Goal: Task Accomplishment & Management: Manage account settings

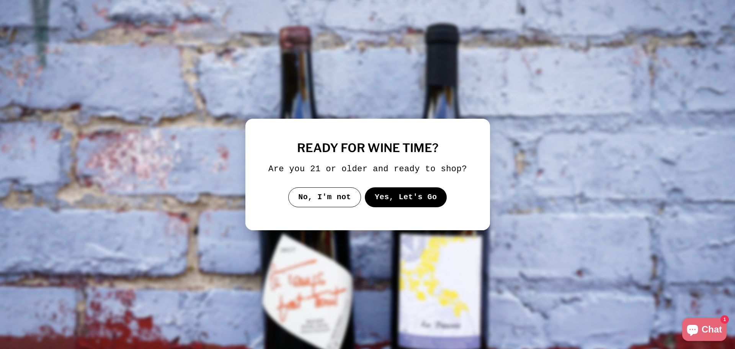
click at [383, 200] on button "Yes, Let's Go" at bounding box center [405, 197] width 82 height 20
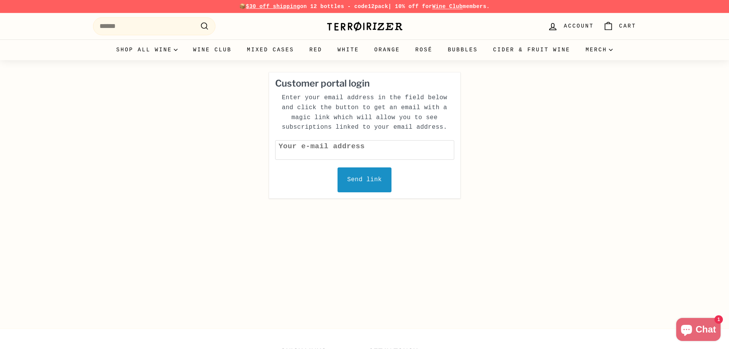
click at [331, 148] on input "text" at bounding box center [364, 150] width 179 height 20
type input "**********"
click at [359, 182] on div "Send link" at bounding box center [365, 179] width 54 height 25
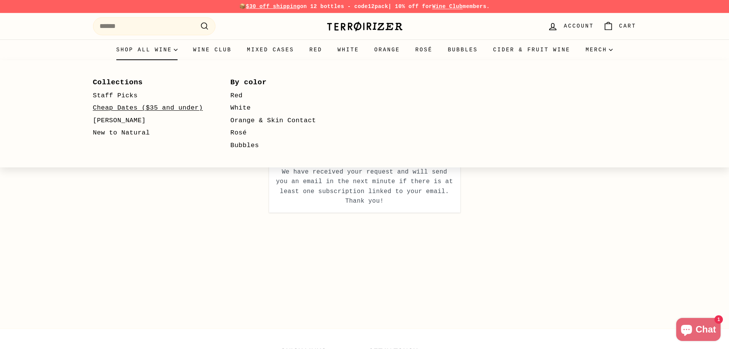
click at [140, 112] on link "Cheap Dates ($35 and under)" at bounding box center [151, 108] width 116 height 13
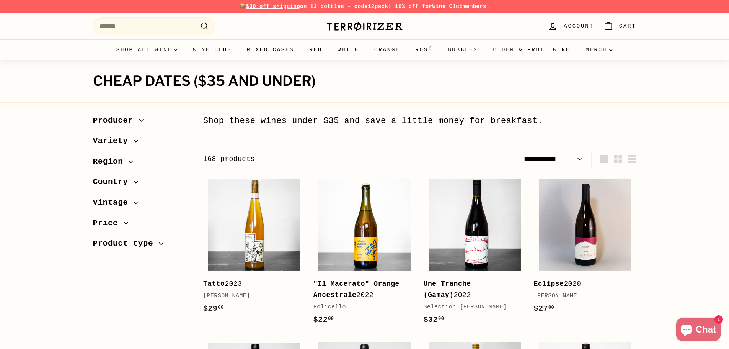
select select "**********"
click at [584, 25] on span "Account" at bounding box center [579, 26] width 30 height 8
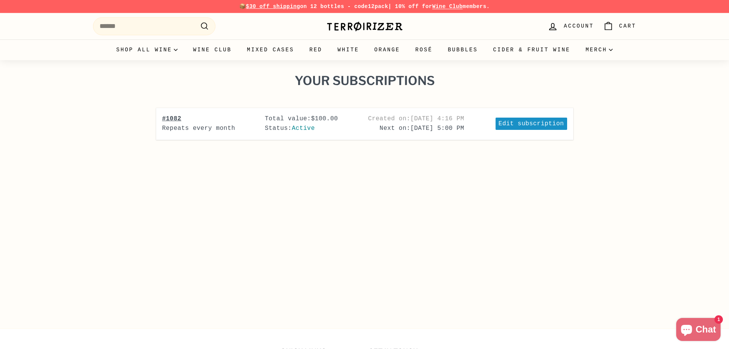
click at [529, 127] on div "Edit subscription" at bounding box center [532, 123] width 72 height 12
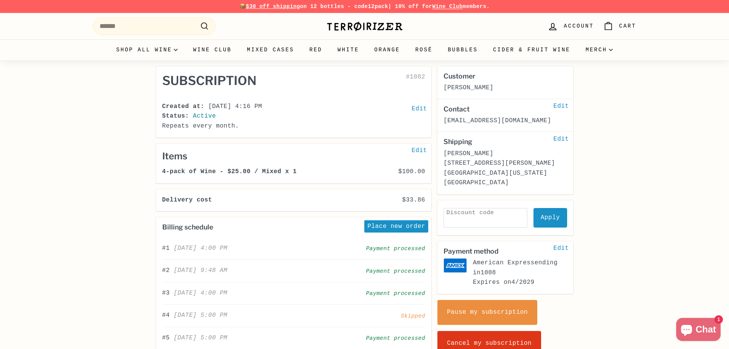
click at [417, 150] on div "Edit" at bounding box center [419, 151] width 21 height 12
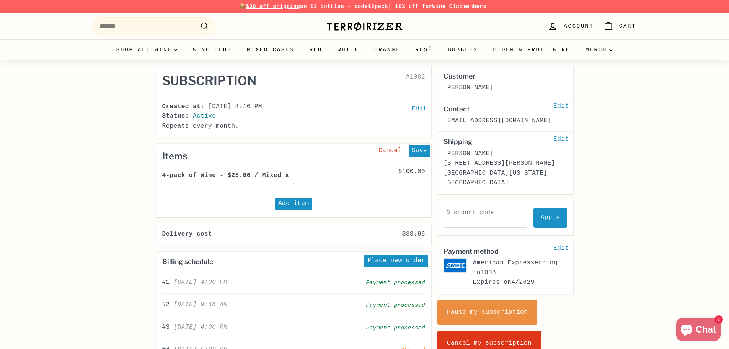
click at [293, 202] on div "Add item" at bounding box center [293, 203] width 37 height 12
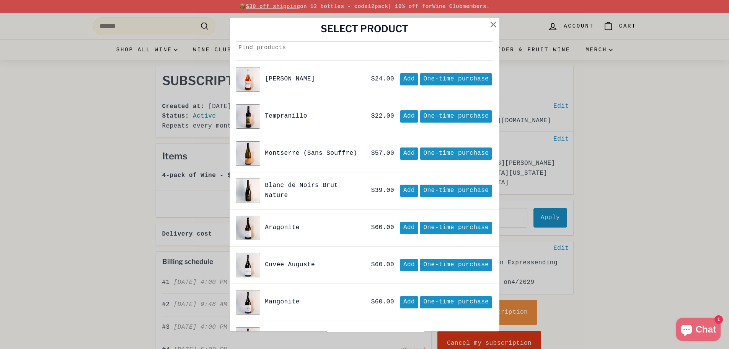
click at [487, 24] on div at bounding box center [493, 24] width 12 height 12
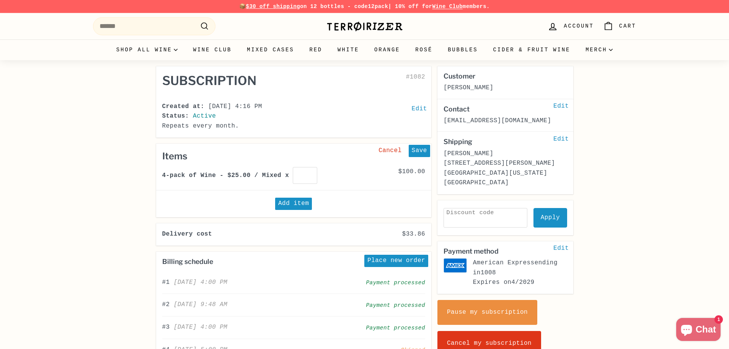
click at [288, 203] on div "Add item" at bounding box center [293, 203] width 37 height 12
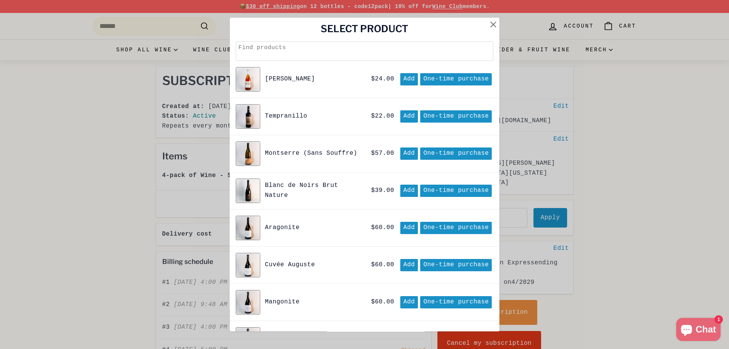
click at [278, 48] on input "text" at bounding box center [365, 51] width 258 height 20
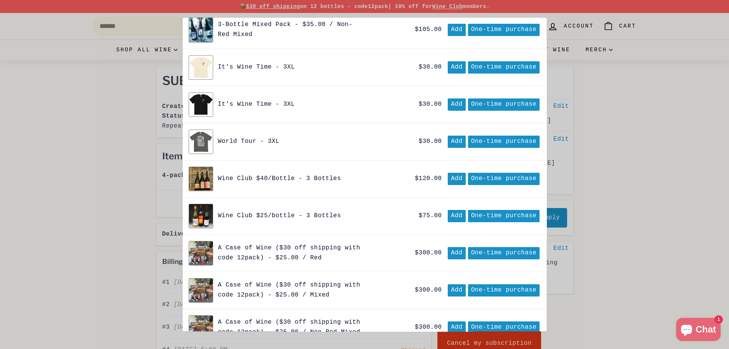
scroll to position [268, 0]
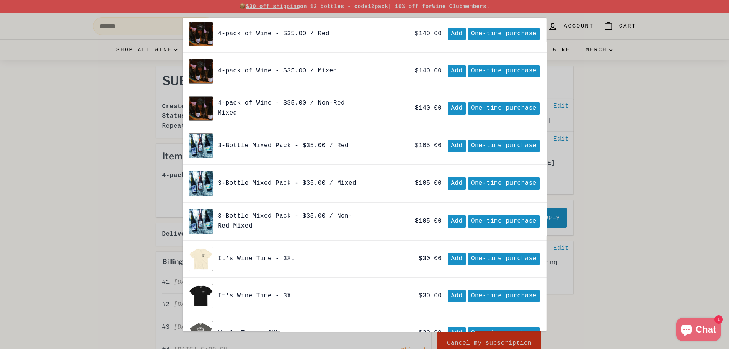
type input "*"
click at [453, 74] on span "Add" at bounding box center [457, 71] width 18 height 12
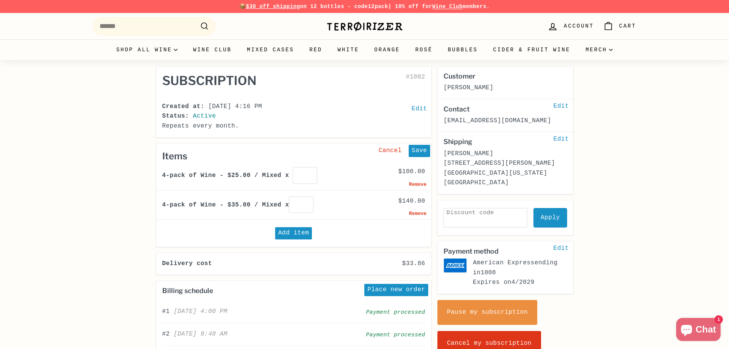
click at [289, 230] on div "Add item" at bounding box center [293, 233] width 37 height 12
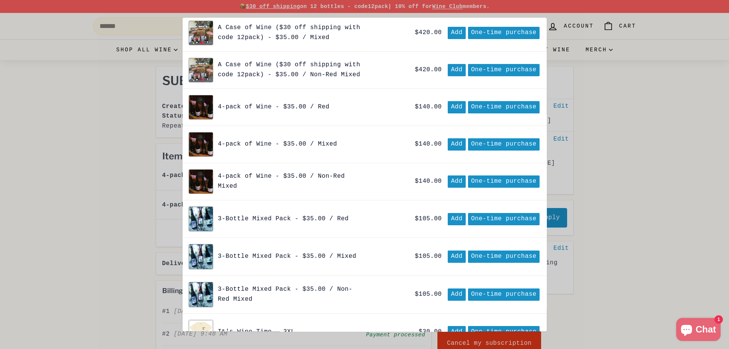
scroll to position [191, 0]
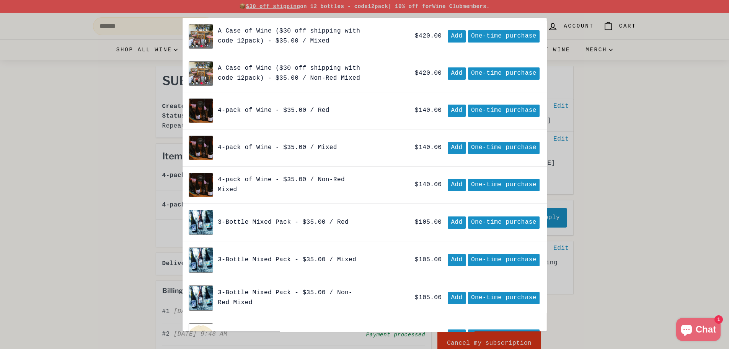
click at [455, 263] on span "Add" at bounding box center [457, 260] width 18 height 12
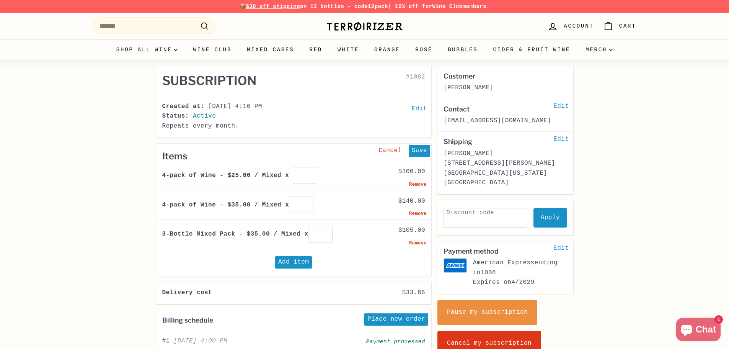
click at [421, 214] on div "Remove" at bounding box center [418, 213] width 18 height 7
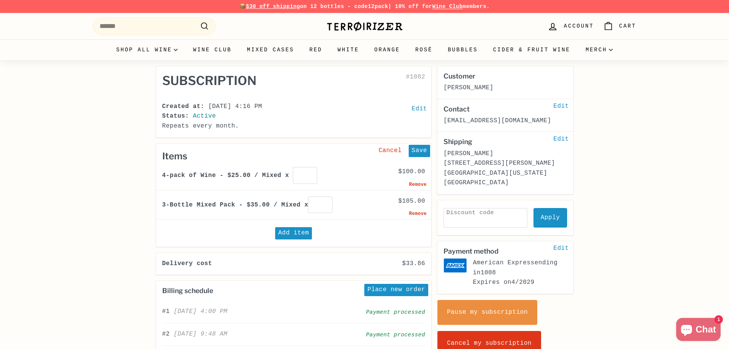
click at [417, 183] on div "Remove" at bounding box center [418, 184] width 18 height 7
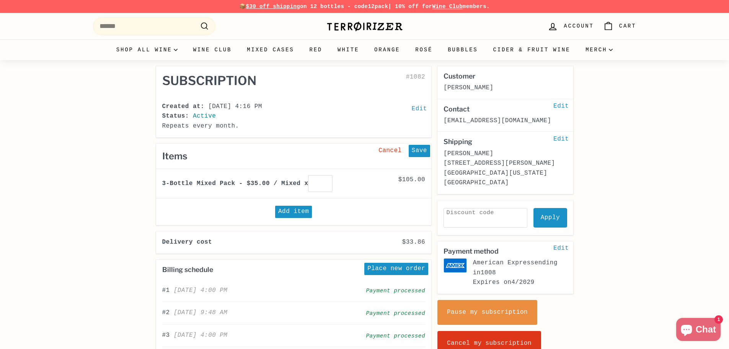
click at [416, 148] on div "Save" at bounding box center [419, 151] width 21 height 12
